Goal: Task Accomplishment & Management: Manage account settings

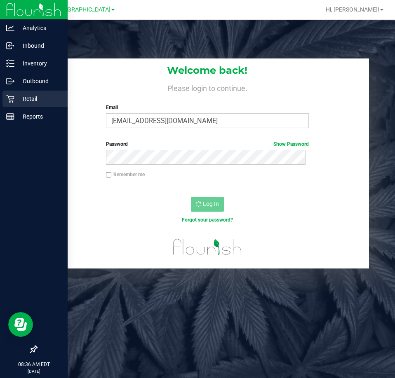
click at [32, 99] on p "Retail" at bounding box center [38, 99] width 49 height 10
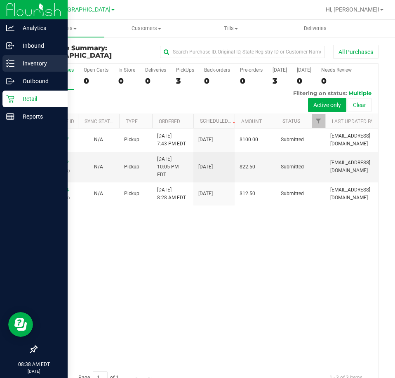
click at [50, 68] on p "Inventory" at bounding box center [38, 63] width 49 height 10
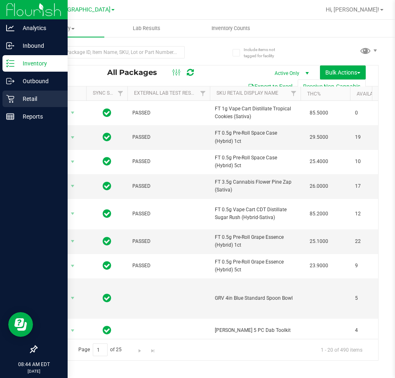
click at [19, 103] on p "Retail" at bounding box center [38, 99] width 49 height 10
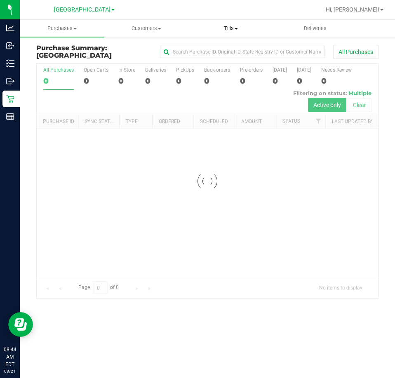
click at [232, 28] on span "Tills" at bounding box center [231, 28] width 84 height 7
click at [235, 47] on span "Manage tills" at bounding box center [217, 49] width 56 height 7
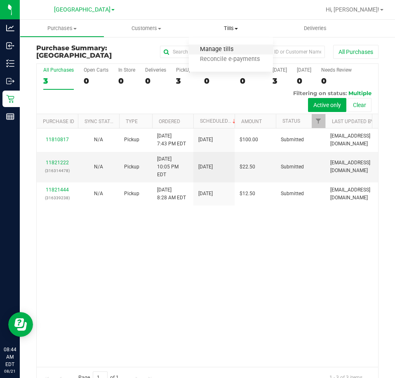
click at [231, 53] on span "Manage tills" at bounding box center [217, 49] width 56 height 7
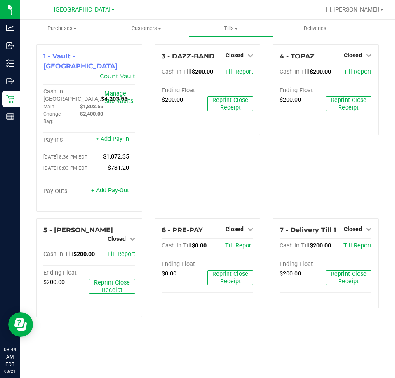
click at [229, 166] on div "3 - DAZZ-BAND Closed Open Till Cash In Till $200.00 Till Report Ending Float $2…" at bounding box center [207, 131] width 118 height 174
click at [238, 58] on span "Closed" at bounding box center [234, 55] width 18 height 7
click at [342, 194] on div "4 - TOPAZ Closed Open Till Cash In Till $200.00 Till Report Ending Float $200.0…" at bounding box center [325, 131] width 118 height 174
click at [314, 163] on div "4 - TOPAZ Closed Open Till Cash In Till $200.00 Till Report Ending Float $200.0…" at bounding box center [325, 131] width 118 height 174
click at [207, 178] on div "3 - DAZZ-BAND Closed Open Till Cash In Till $200.00 Till Report Ending Float $2…" at bounding box center [207, 131] width 118 height 174
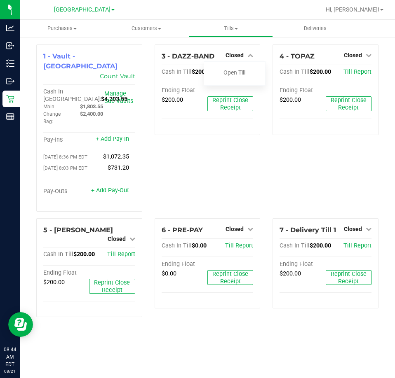
click at [224, 178] on div "3 - DAZZ-BAND Closed Open Till Cash In Till $200.00 Till Report Ending Float $2…" at bounding box center [207, 131] width 118 height 174
click at [251, 56] on icon at bounding box center [250, 55] width 6 height 6
click at [281, 181] on div "4 - TOPAZ Closed Open Till Cash In Till $200.00 Till Report Ending Float $200.0…" at bounding box center [325, 131] width 118 height 174
click at [351, 52] on span "Closed" at bounding box center [352, 55] width 18 height 7
click at [350, 74] on link "Open Till" at bounding box center [352, 72] width 22 height 7
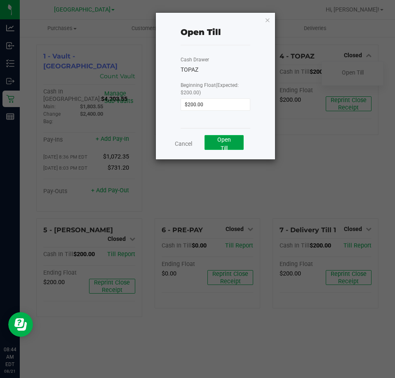
click at [225, 139] on span "Open Till" at bounding box center [224, 143] width 14 height 15
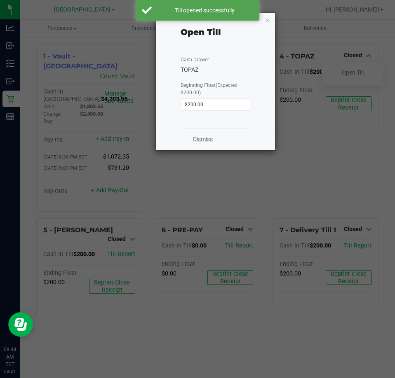
click at [196, 141] on link "Dismiss" at bounding box center [203, 139] width 20 height 9
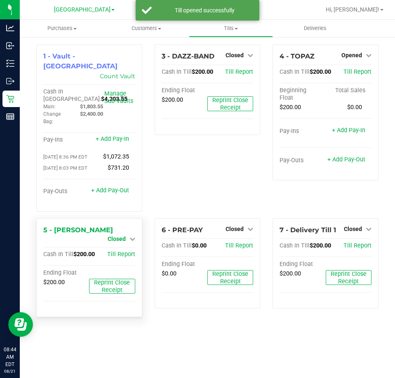
click at [127, 236] on link "Closed" at bounding box center [121, 239] width 28 height 7
click at [120, 243] on link "Open Till" at bounding box center [116, 246] width 22 height 7
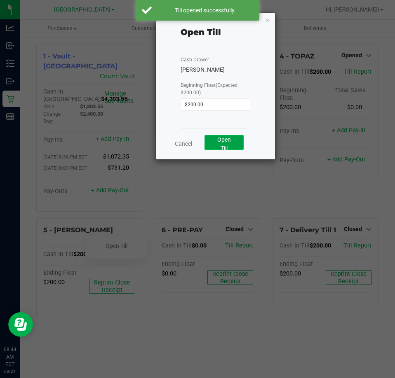
click at [228, 142] on span "Open Till" at bounding box center [224, 143] width 14 height 15
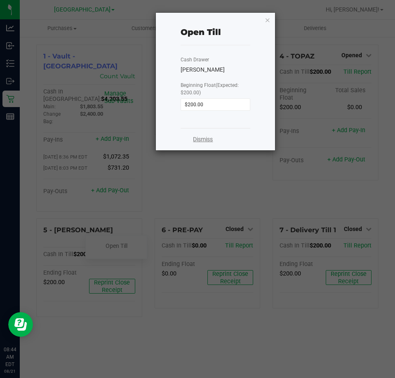
click at [194, 140] on link "Dismiss" at bounding box center [203, 139] width 20 height 9
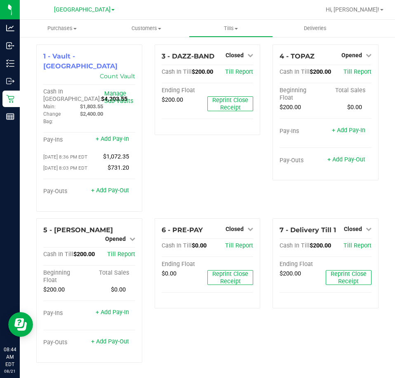
click at [194, 140] on div "3 - DAZZ-BAND Closed Open Till Cash In Till $200.00 Till Report Ending Float $2…" at bounding box center [207, 131] width 118 height 174
click at [176, 178] on div "3 - DAZZ-BAND Closed Open Till Cash In Till $200.00 Till Report Ending Float $2…" at bounding box center [207, 131] width 118 height 174
